Goal: Task Accomplishment & Management: Use online tool/utility

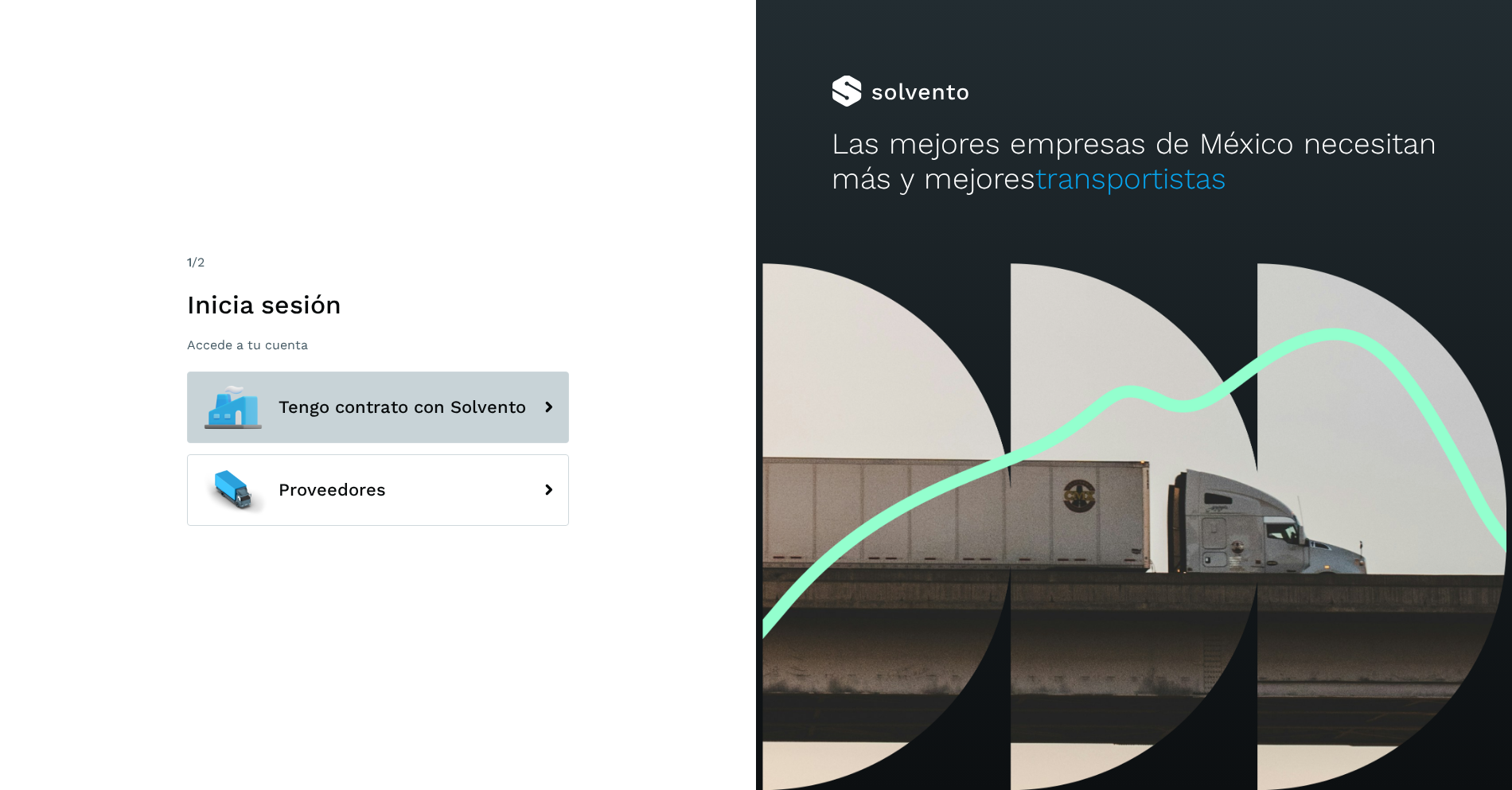
click at [383, 429] on button "Tengo contrato con Solvento" at bounding box center [378, 408] width 382 height 72
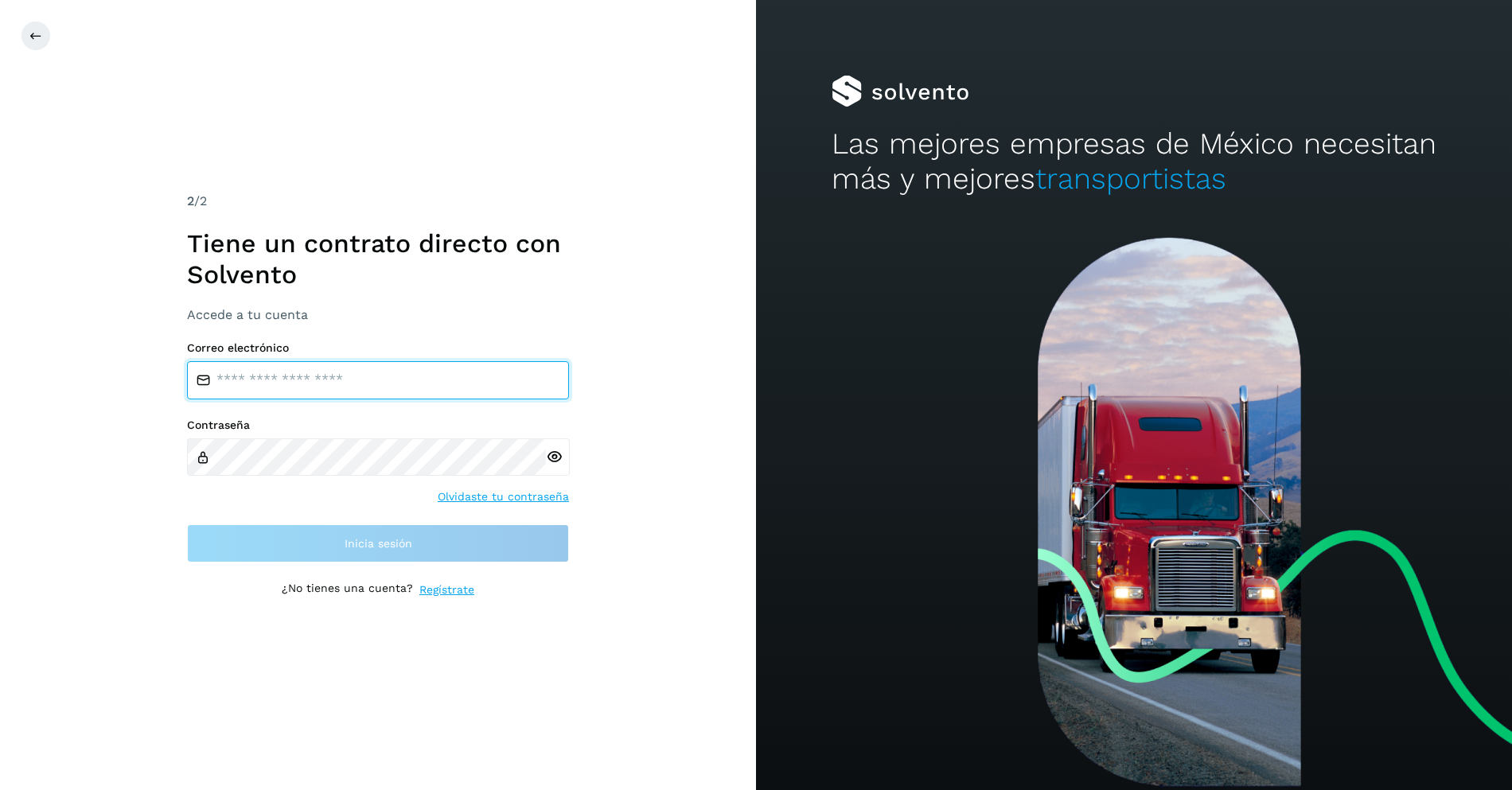
type input "**********"
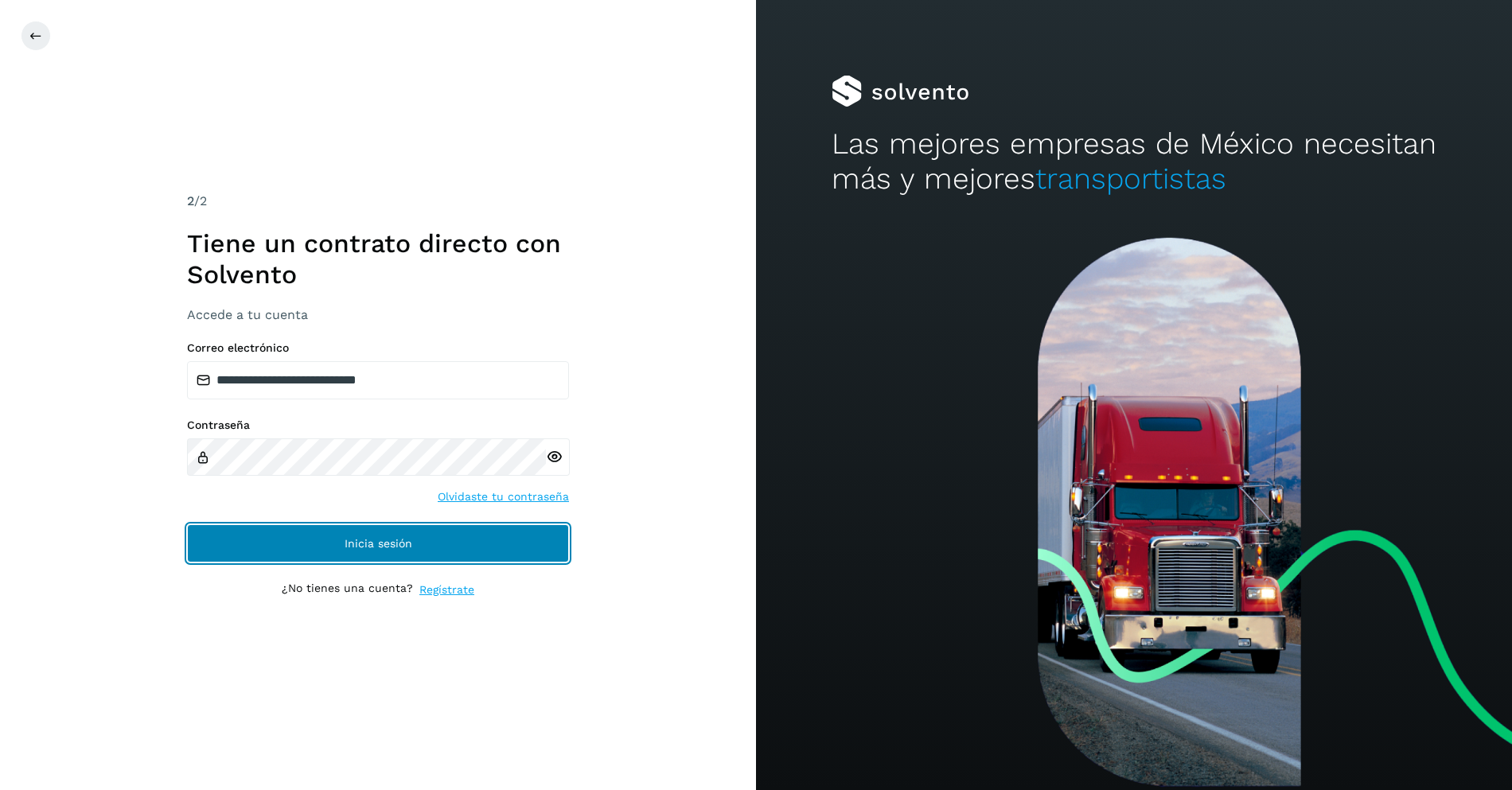
click at [430, 540] on button "Inicia sesión" at bounding box center [378, 544] width 382 height 38
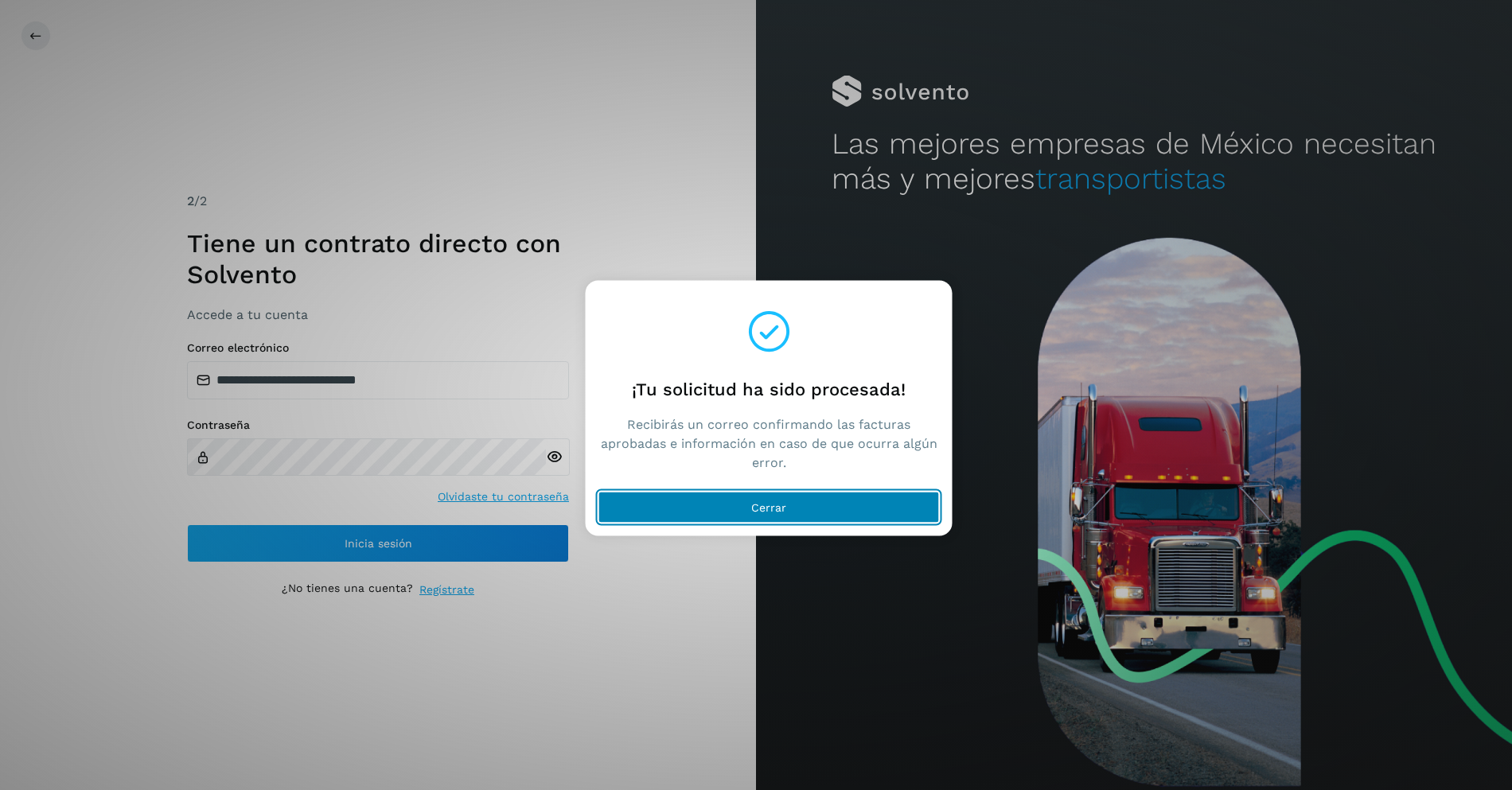
click at [696, 494] on button "Cerrar" at bounding box center [768, 507] width 341 height 32
